Goal: Use online tool/utility: Utilize a website feature to perform a specific function

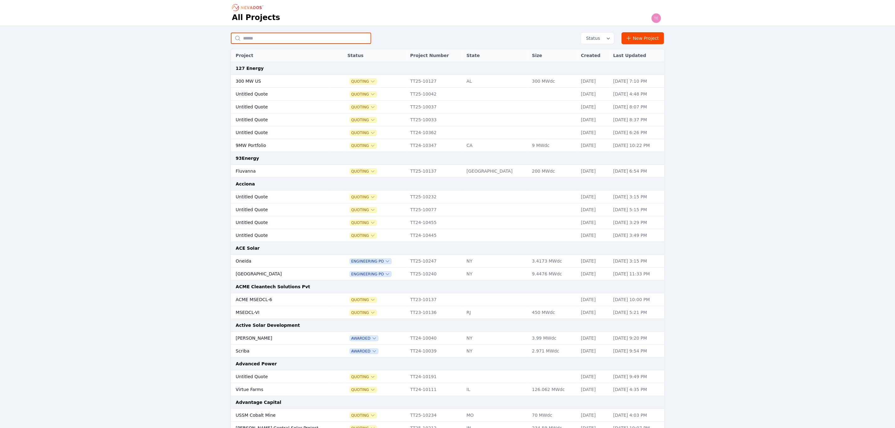
click at [259, 37] on input "text" at bounding box center [301, 38] width 140 height 11
type input "*"
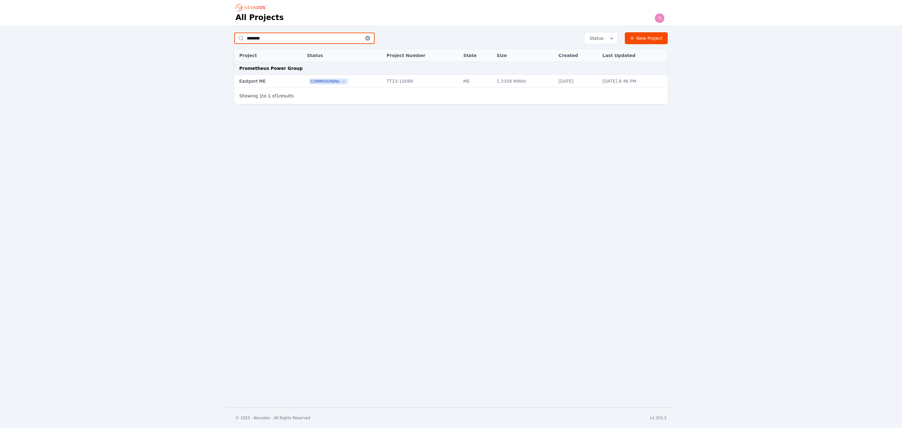
type input "********"
click at [290, 84] on tr "Eastport ME Commisioning TT23-10089 ME 1.3356 MWdc Jul 31, 2024 Jul 22, 2025, 8…" at bounding box center [451, 81] width 434 height 13
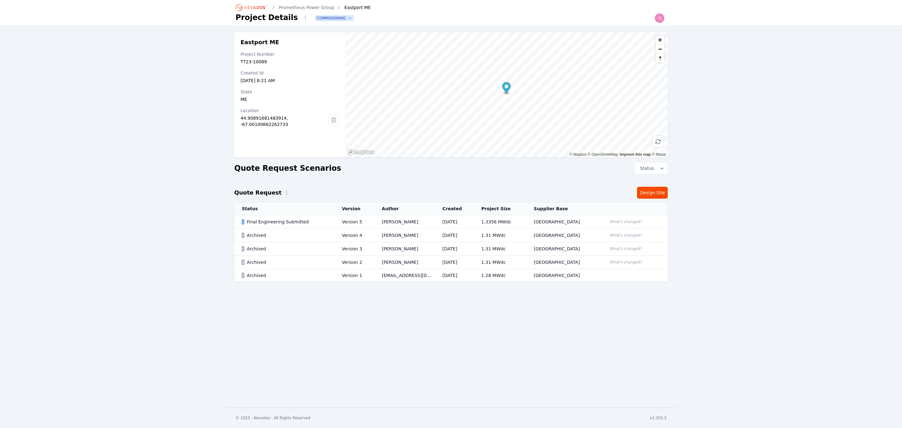
click at [251, 8] on icon "Breadcrumb" at bounding box center [251, 8] width 34 height 10
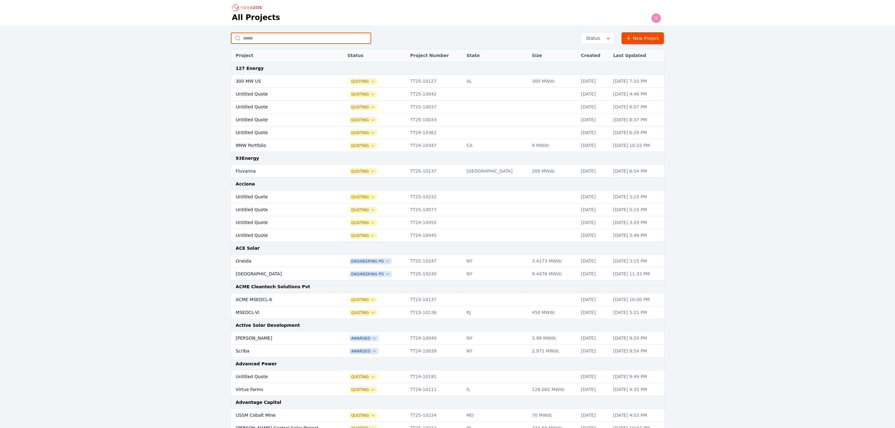
click at [270, 36] on input "text" at bounding box center [301, 38] width 140 height 11
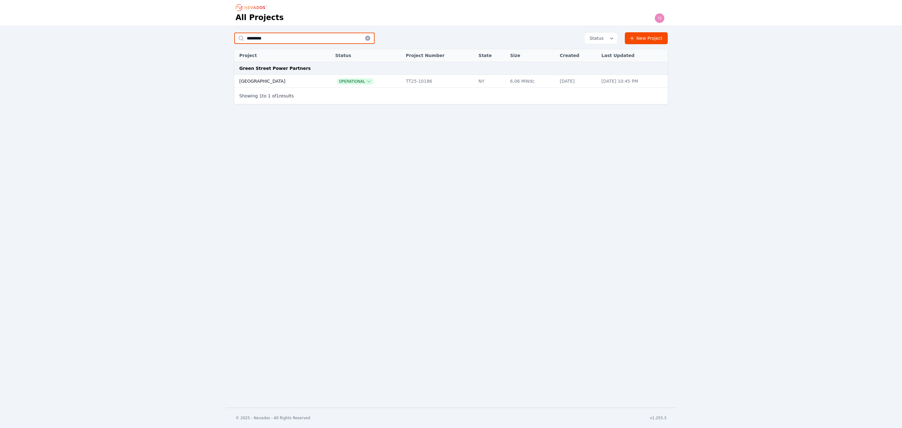
type input "*********"
click at [277, 79] on td "[GEOGRAPHIC_DATA]" at bounding box center [278, 81] width 88 height 13
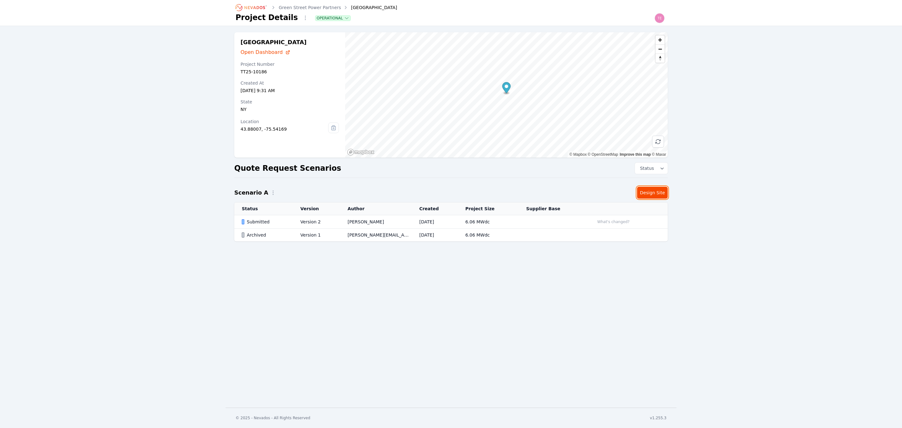
click at [651, 187] on link "Design Site" at bounding box center [652, 193] width 31 height 12
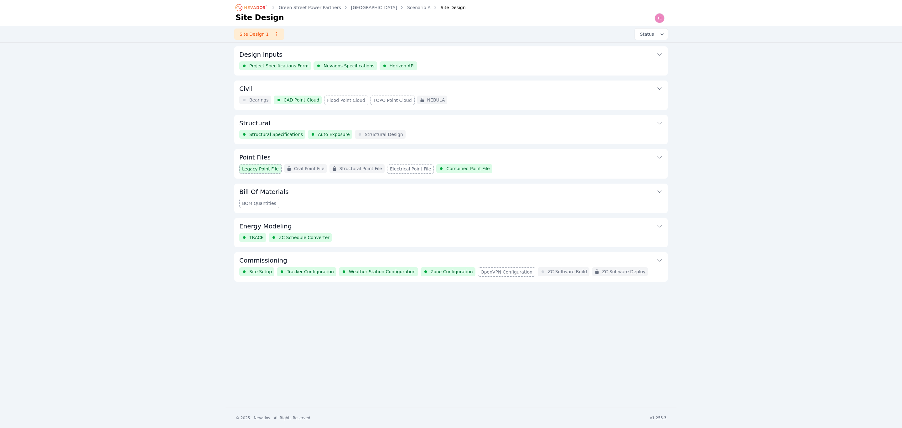
click at [273, 48] on button "Design Inputs" at bounding box center [451, 53] width 424 height 15
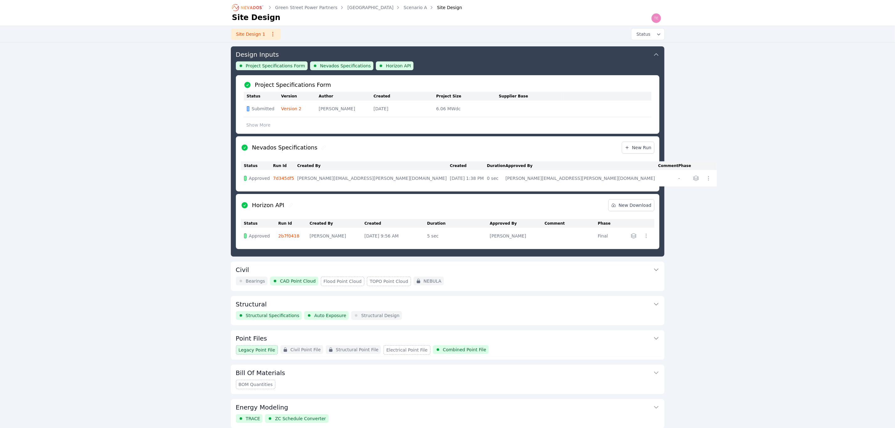
click at [290, 111] on link "Version 2" at bounding box center [291, 108] width 20 height 5
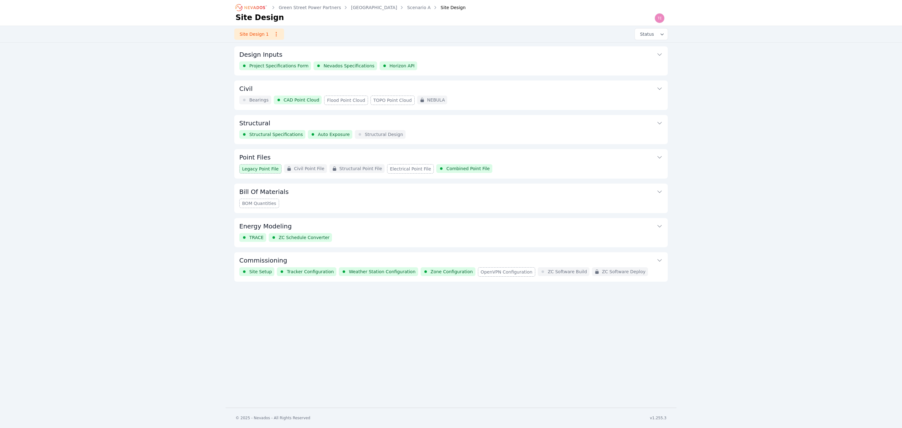
click at [295, 58] on button "Design Inputs" at bounding box center [451, 53] width 424 height 15
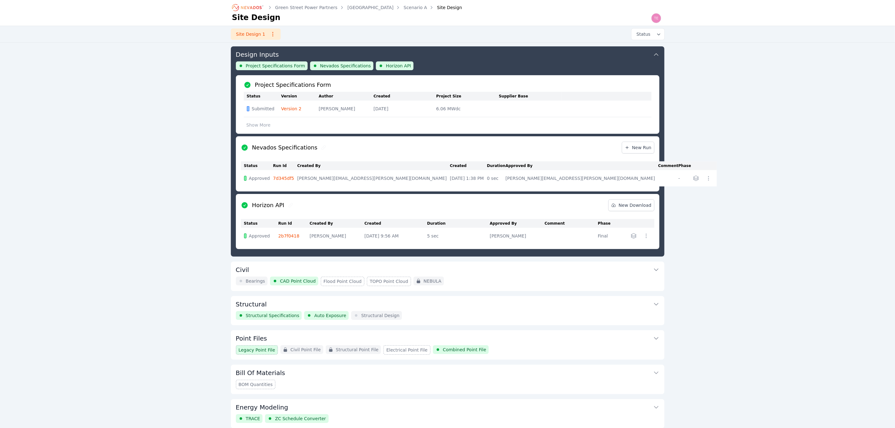
click at [291, 109] on link "Version 2" at bounding box center [291, 108] width 20 height 5
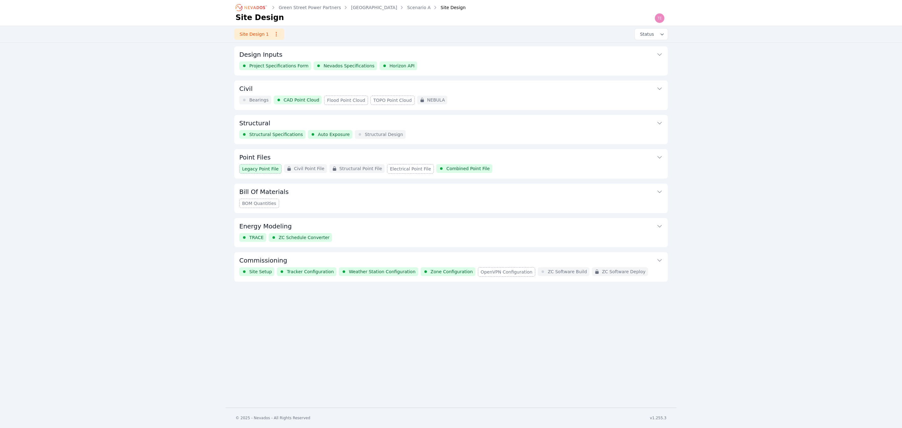
click at [351, 6] on link "[GEOGRAPHIC_DATA]" at bounding box center [374, 7] width 46 height 6
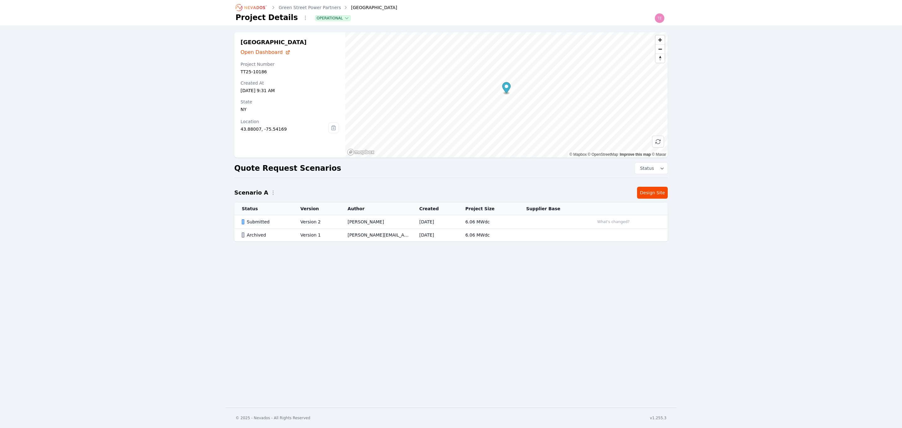
click at [458, 218] on td "[DATE]" at bounding box center [435, 221] width 46 height 13
click at [658, 191] on link "Design Site" at bounding box center [652, 193] width 31 height 12
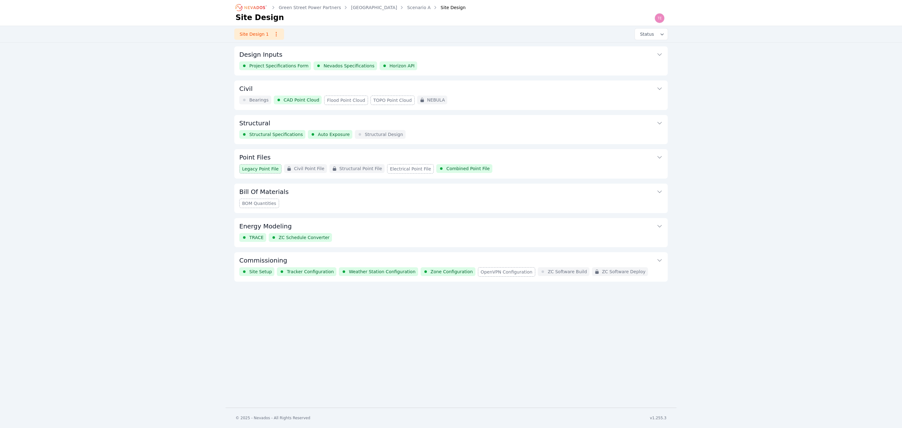
click at [397, 221] on button "Energy Modeling" at bounding box center [451, 225] width 424 height 15
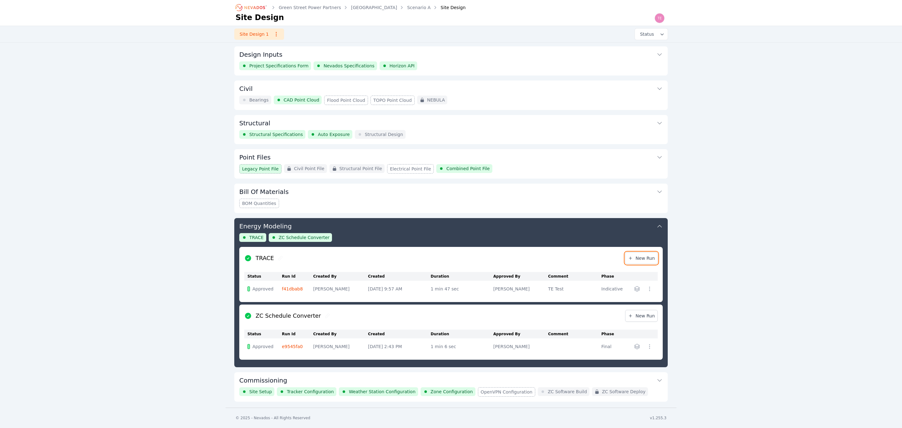
click at [650, 258] on span "New Run" at bounding box center [641, 258] width 27 height 6
